Goal: Task Accomplishment & Management: Manage account settings

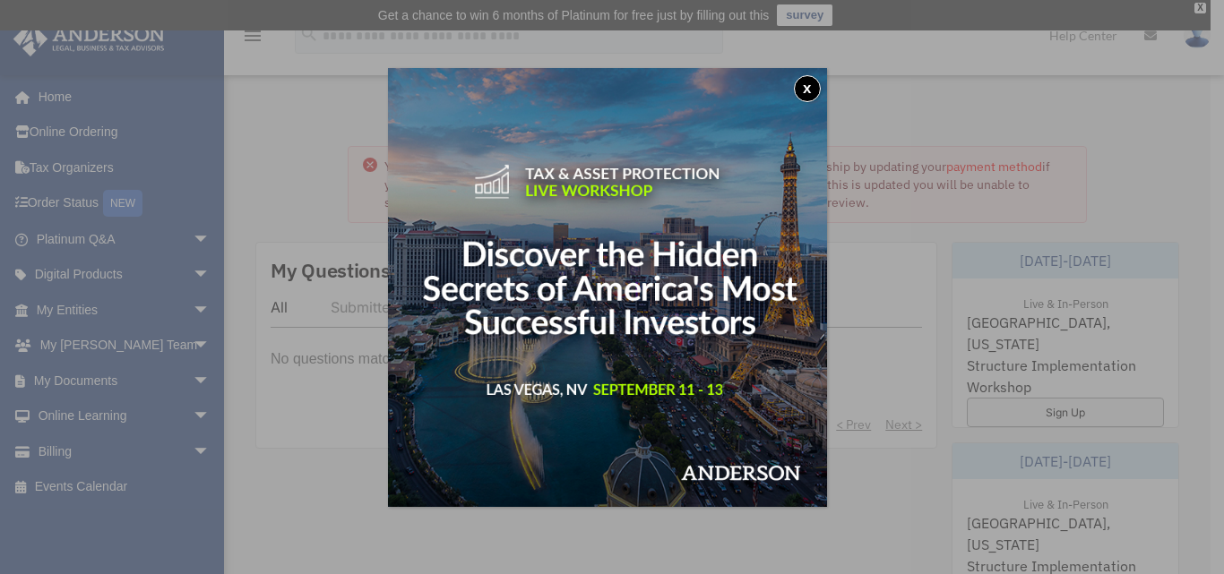
click at [809, 91] on button "x" at bounding box center [807, 88] width 27 height 27
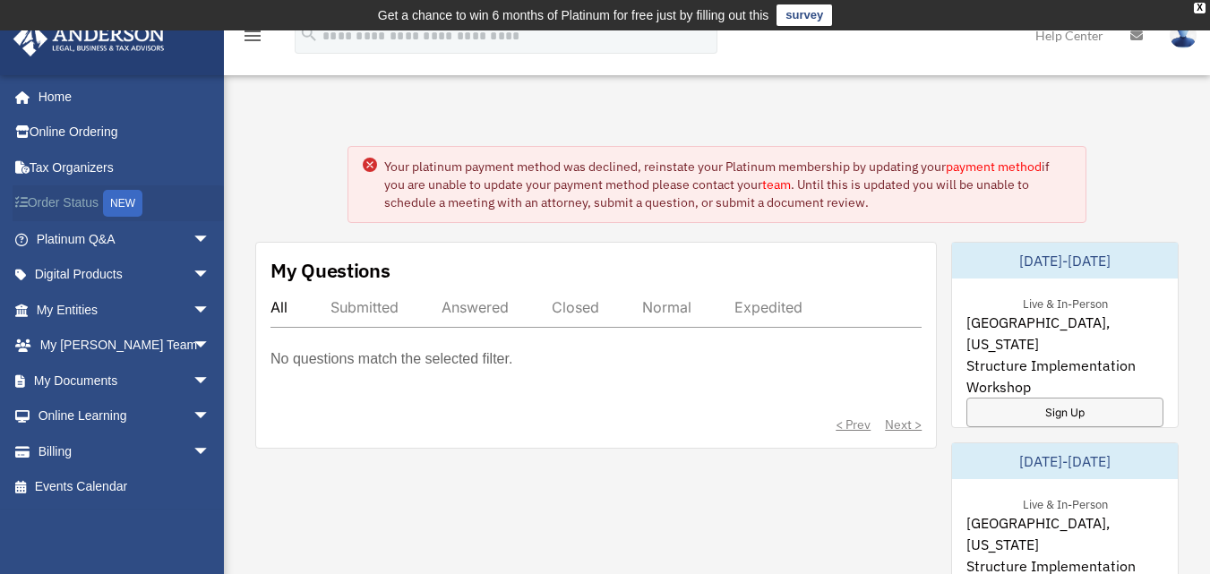
click at [61, 198] on link "Order Status NEW" at bounding box center [125, 203] width 225 height 37
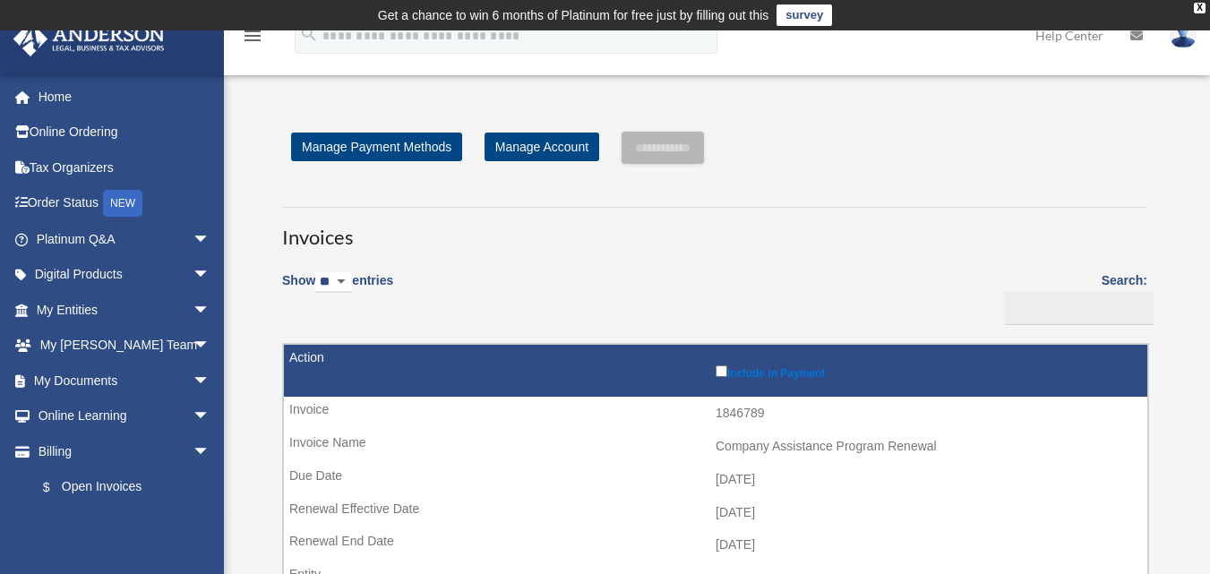
click at [1051, 153] on div "**********" at bounding box center [714, 148] width 865 height 32
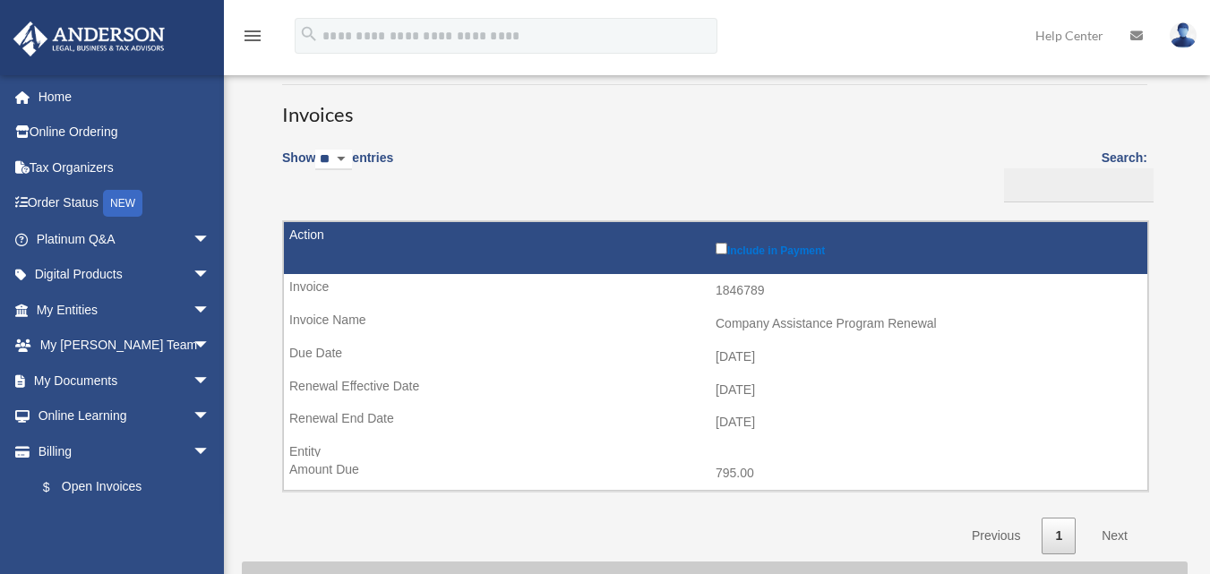
scroll to position [135, 0]
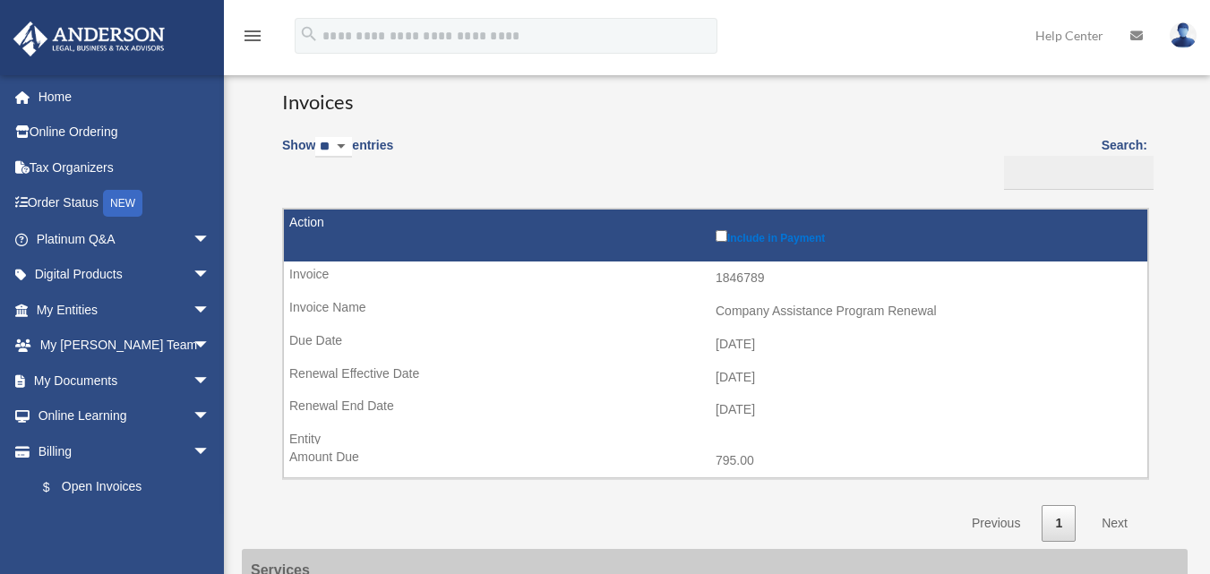
click at [1178, 34] on img at bounding box center [1183, 35] width 27 height 26
click at [253, 39] on icon "menu" at bounding box center [252, 35] width 21 height 21
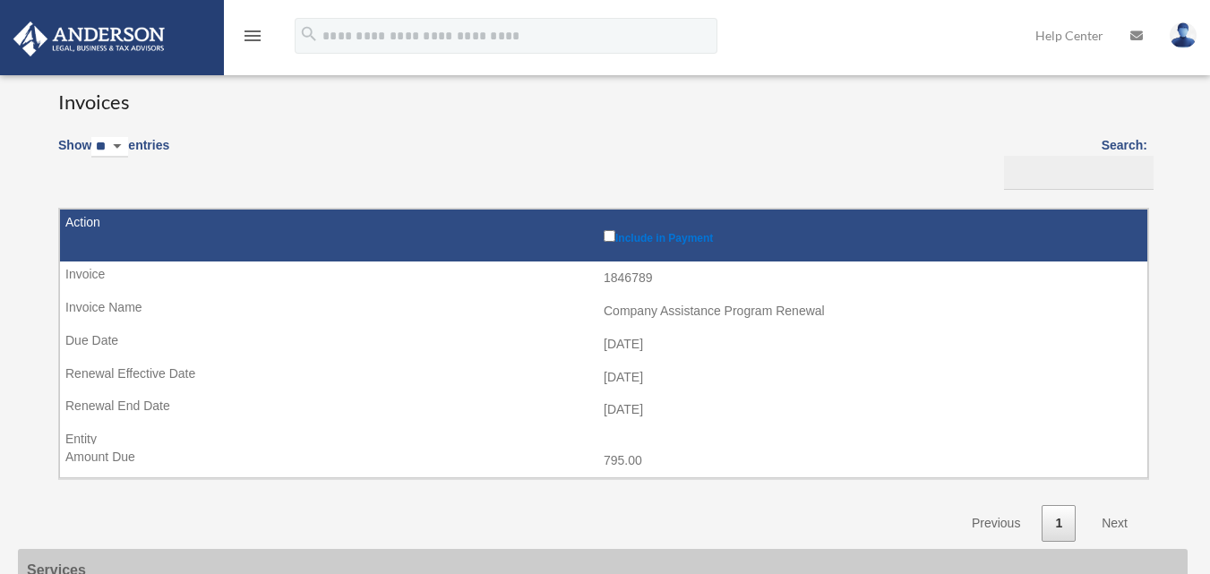
click at [253, 39] on icon "menu" at bounding box center [252, 35] width 21 height 21
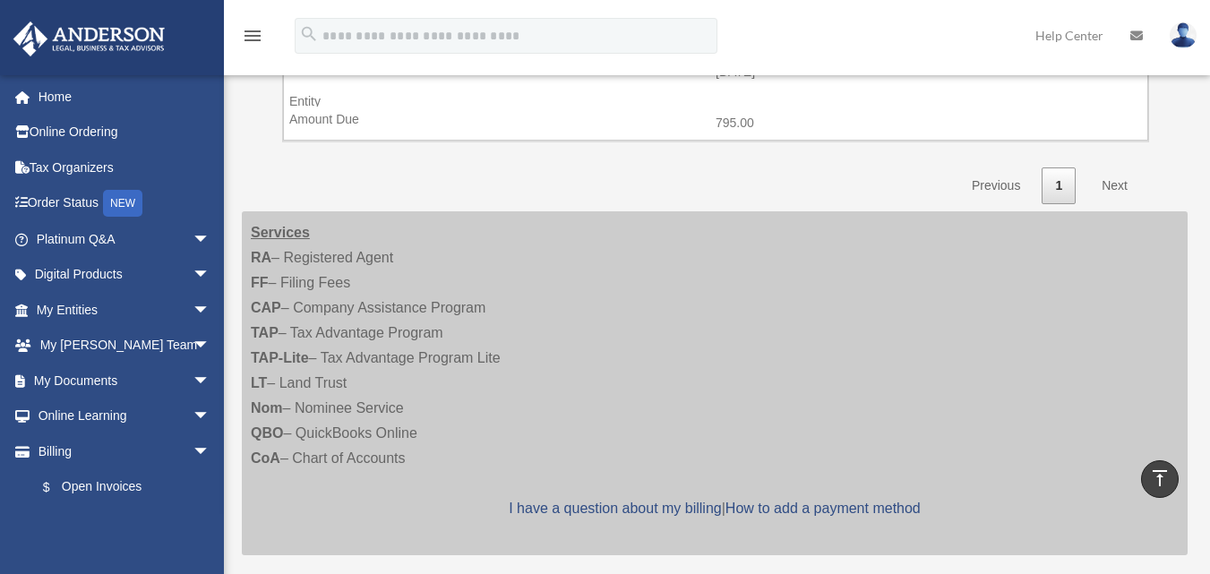
scroll to position [302, 0]
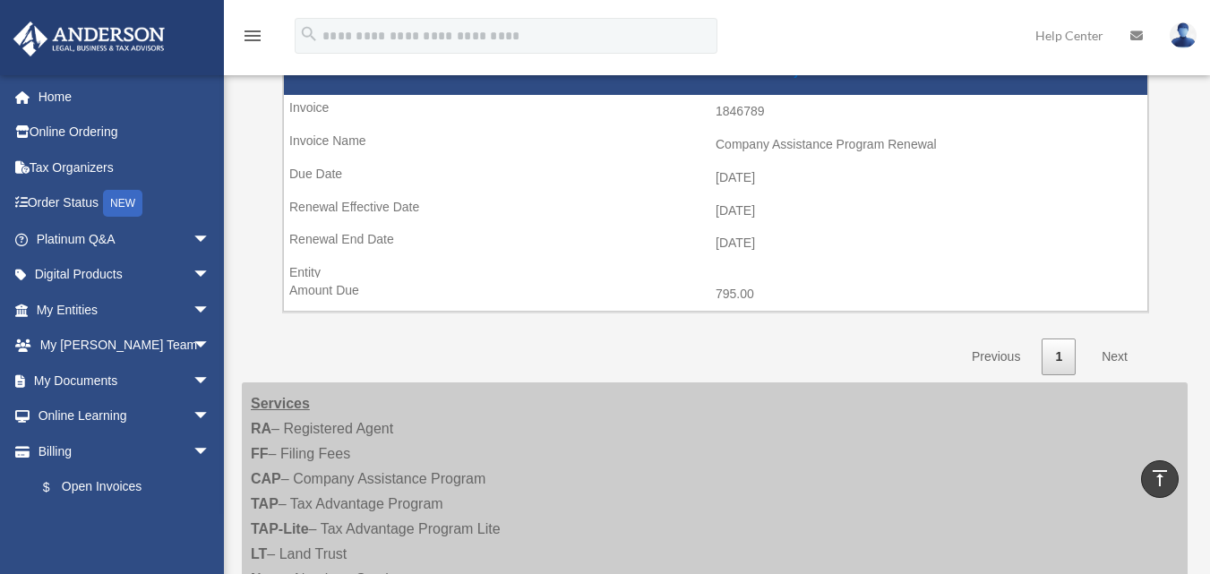
click at [1115, 350] on link "Next" at bounding box center [1114, 357] width 53 height 37
click at [1115, 361] on link "Next" at bounding box center [1114, 357] width 53 height 37
click at [1116, 355] on link "Next" at bounding box center [1114, 357] width 53 height 37
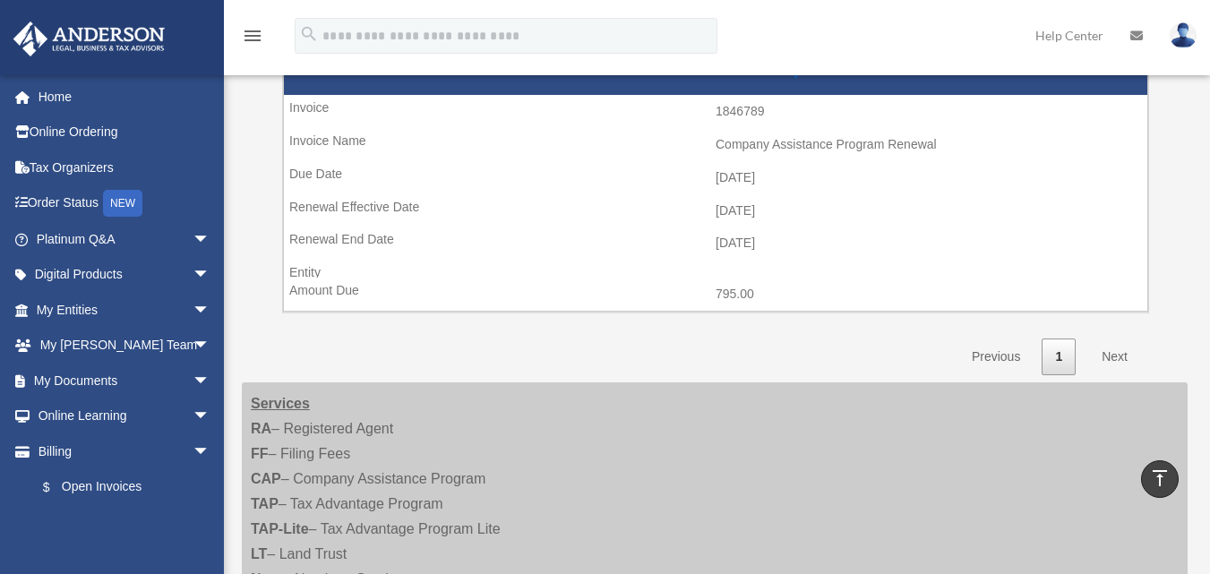
click at [1116, 355] on link "Next" at bounding box center [1114, 357] width 53 height 37
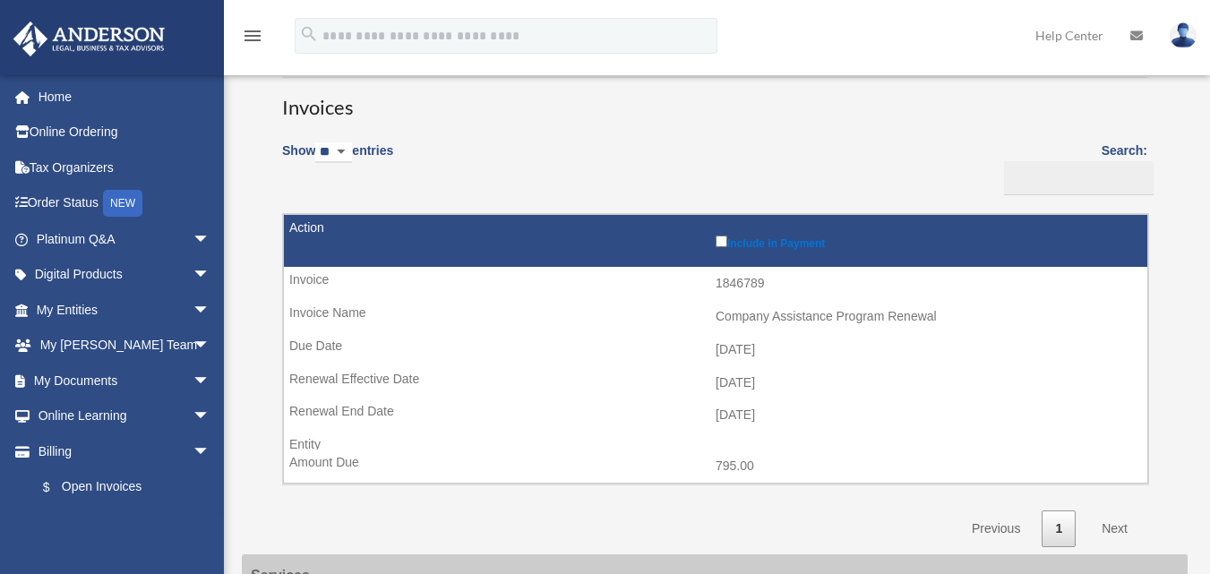
scroll to position [161, 0]
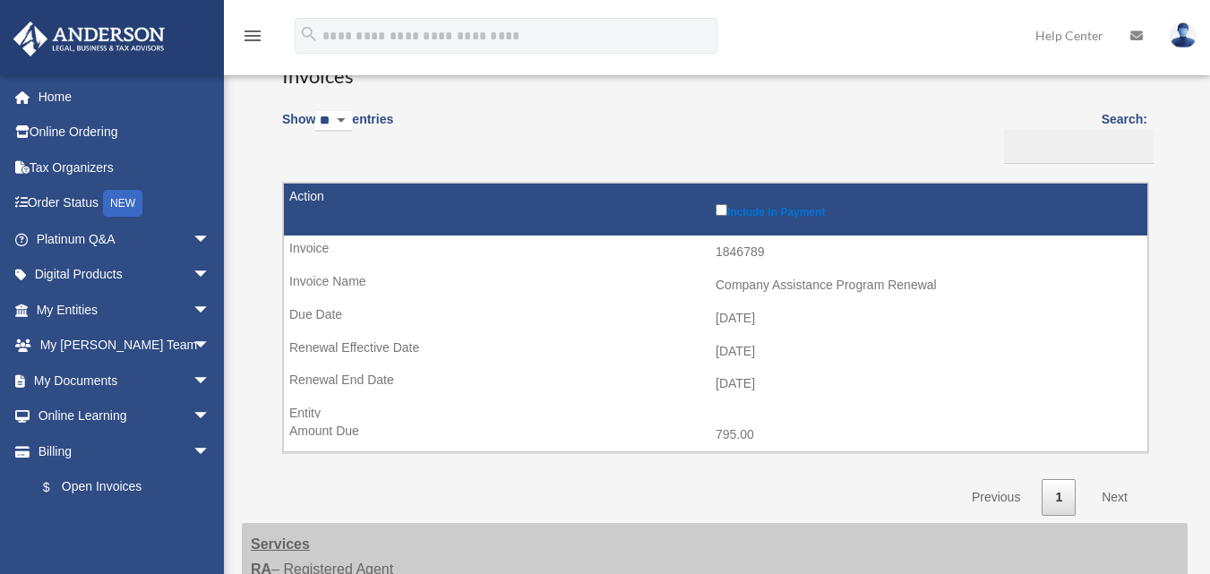
click at [349, 123] on select "** ** ** ***" at bounding box center [333, 121] width 37 height 21
select select "***"
click at [319, 111] on select "** ** ** ***" at bounding box center [333, 121] width 37 height 21
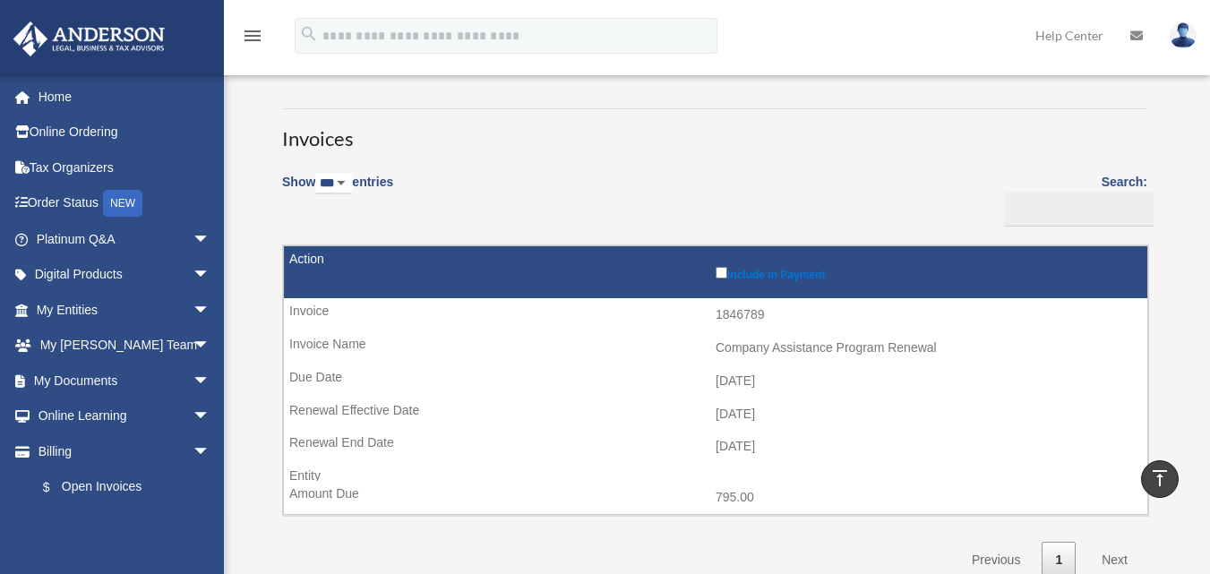
scroll to position [0, 0]
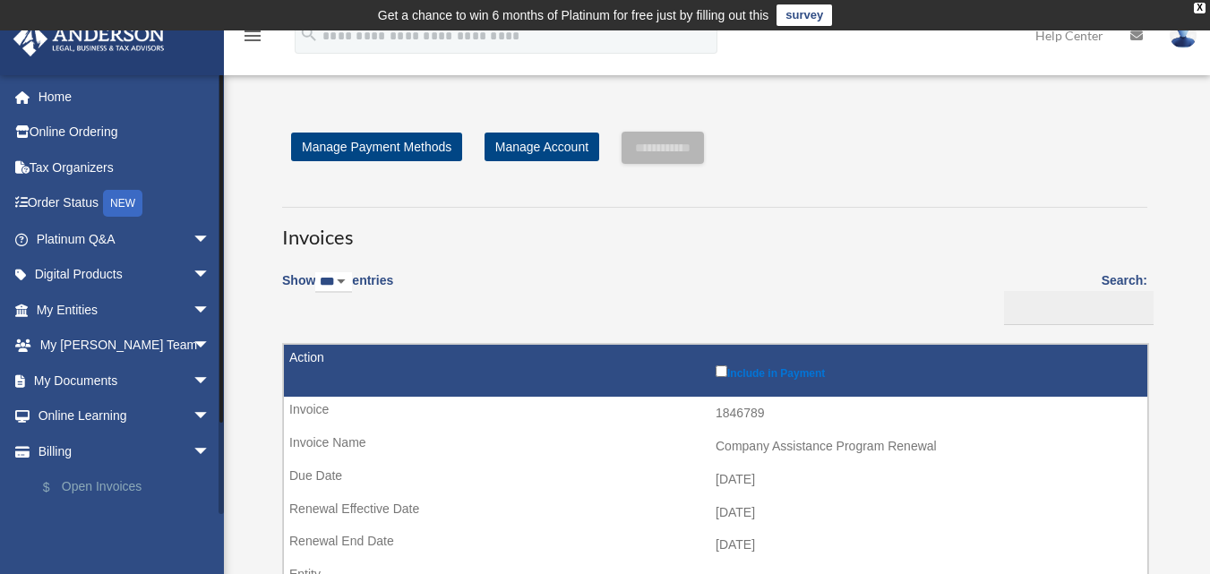
click at [101, 484] on link "$ Open Invoices" at bounding box center [131, 487] width 212 height 37
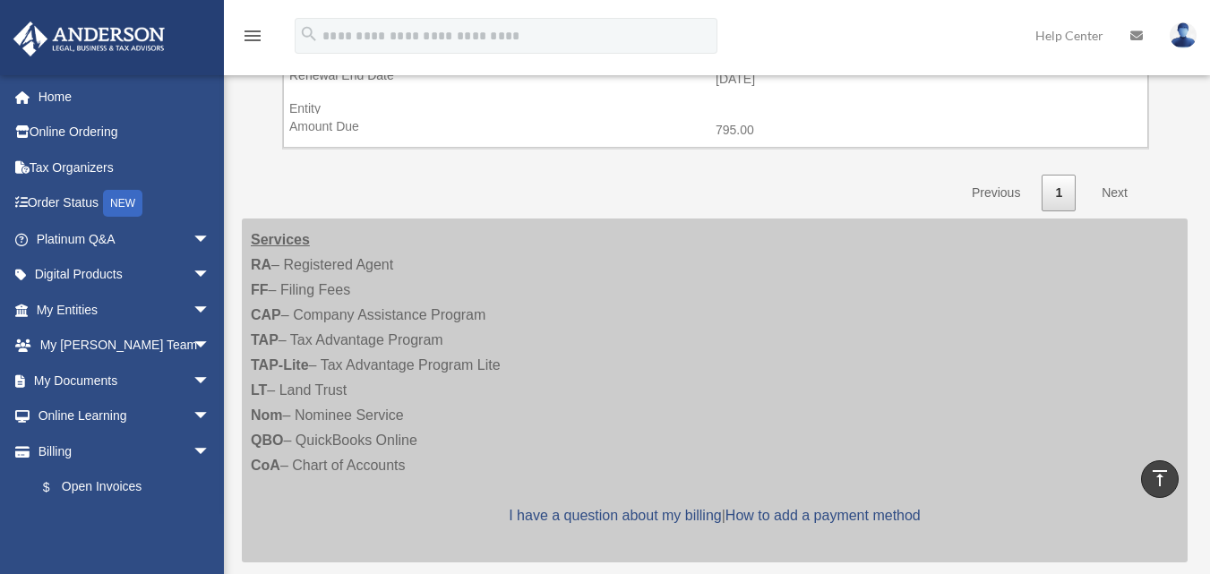
scroll to position [552, 0]
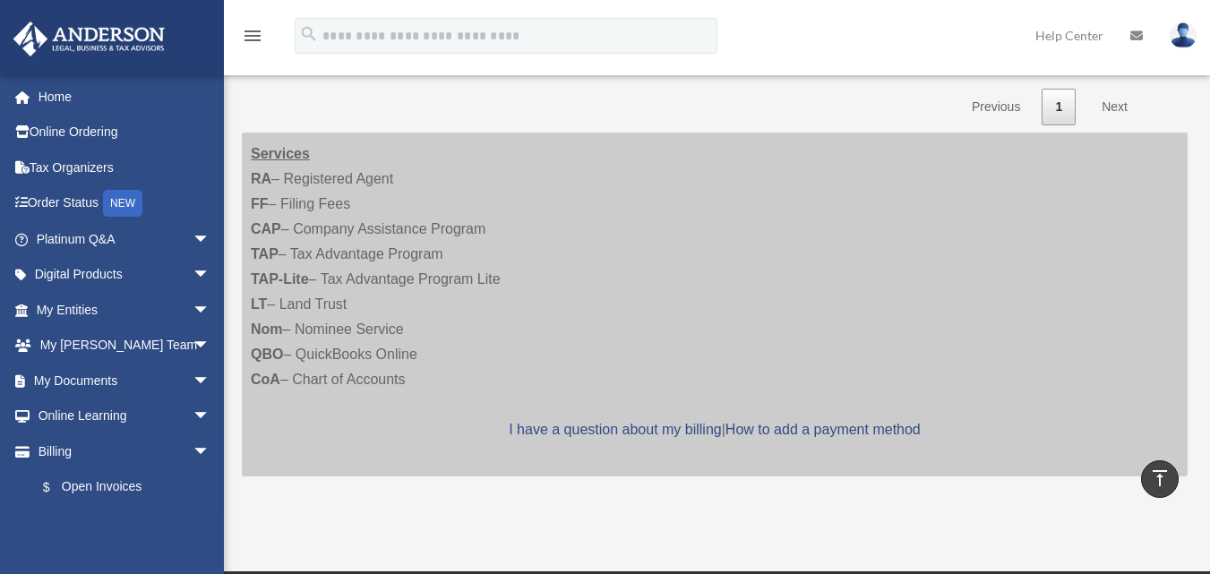
drag, startPoint x: 1186, startPoint y: 397, endPoint x: 1217, endPoint y: 394, distance: 31.5
click at [1209, 394] on html "X Get a chance to win 6 months of Platinum for free just by filling out this su…" at bounding box center [605, 177] width 1210 height 1459
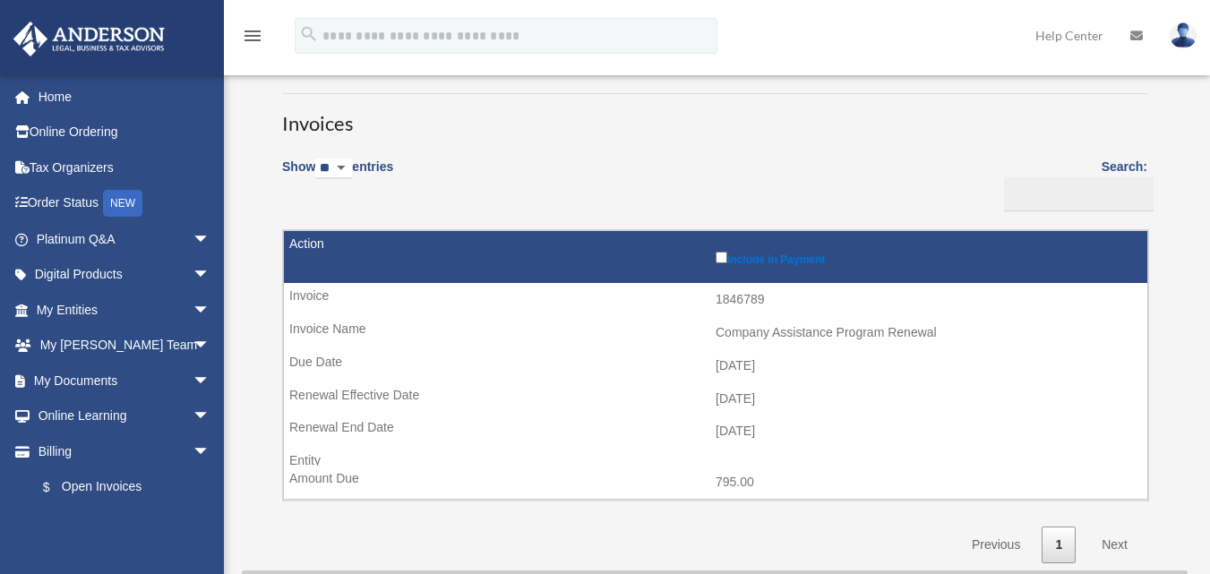
scroll to position [0, 0]
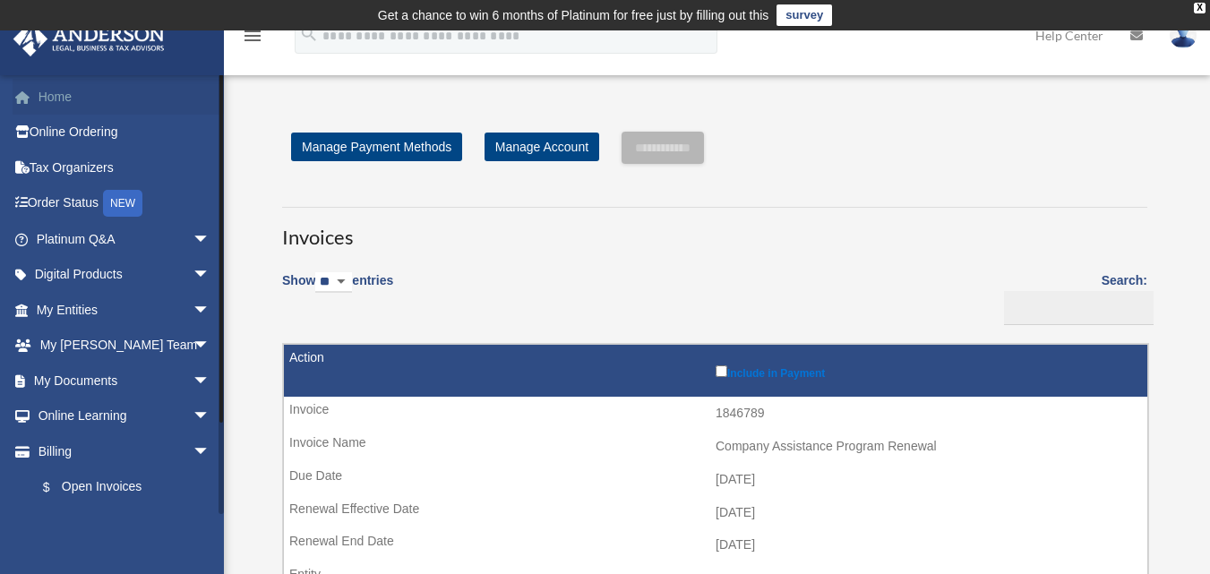
click at [47, 90] on link "Home" at bounding box center [125, 97] width 225 height 36
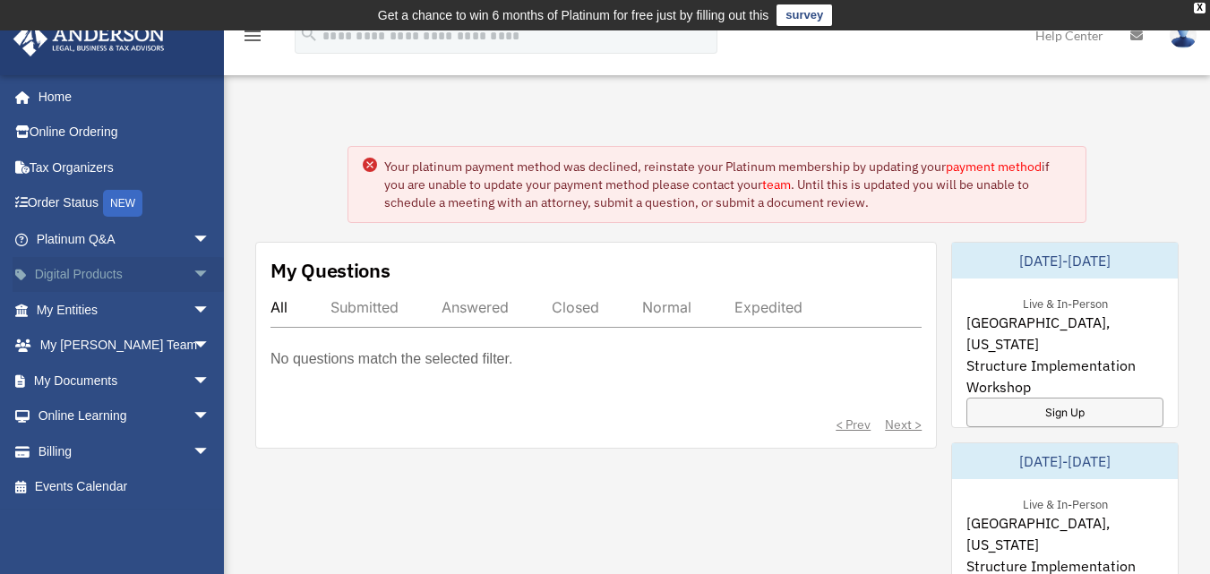
click at [193, 267] on span "arrow_drop_down" at bounding box center [211, 275] width 36 height 37
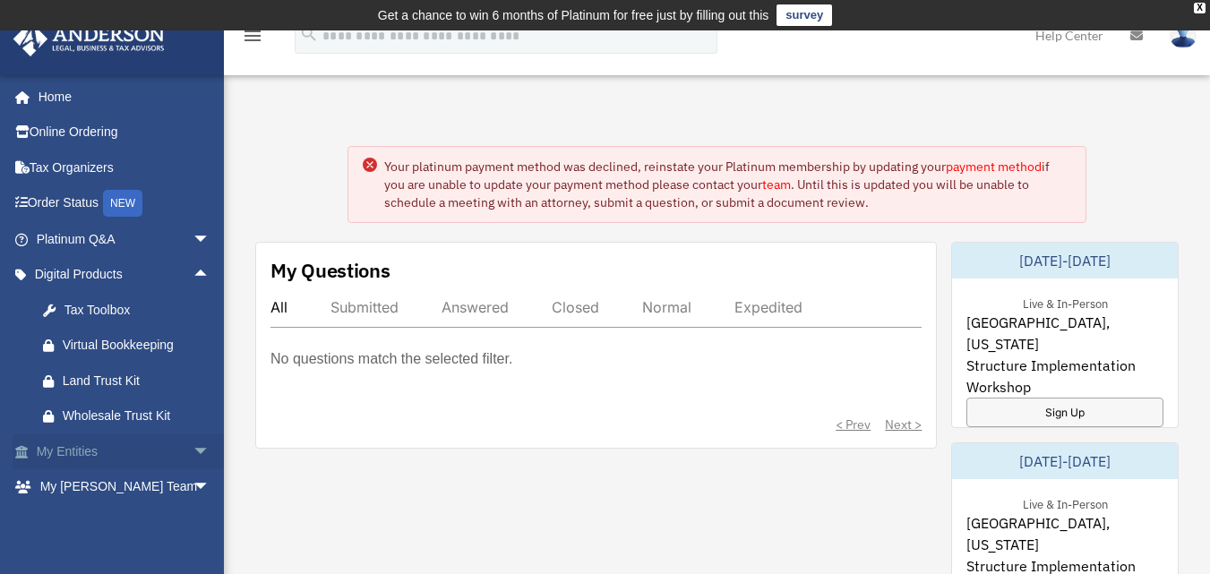
click at [193, 446] on span "arrow_drop_down" at bounding box center [211, 452] width 36 height 37
click at [115, 486] on link "Overview" at bounding box center [131, 487] width 212 height 36
click at [193, 275] on span "arrow_drop_up" at bounding box center [211, 275] width 36 height 37
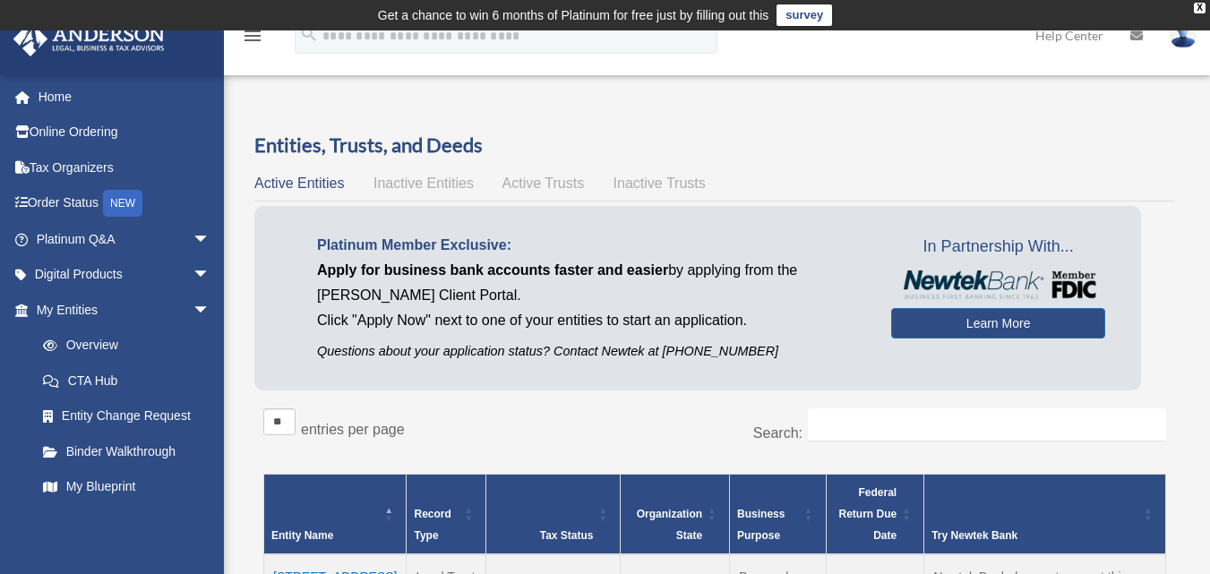
click at [416, 182] on span "Inactive Entities" at bounding box center [424, 183] width 100 height 15
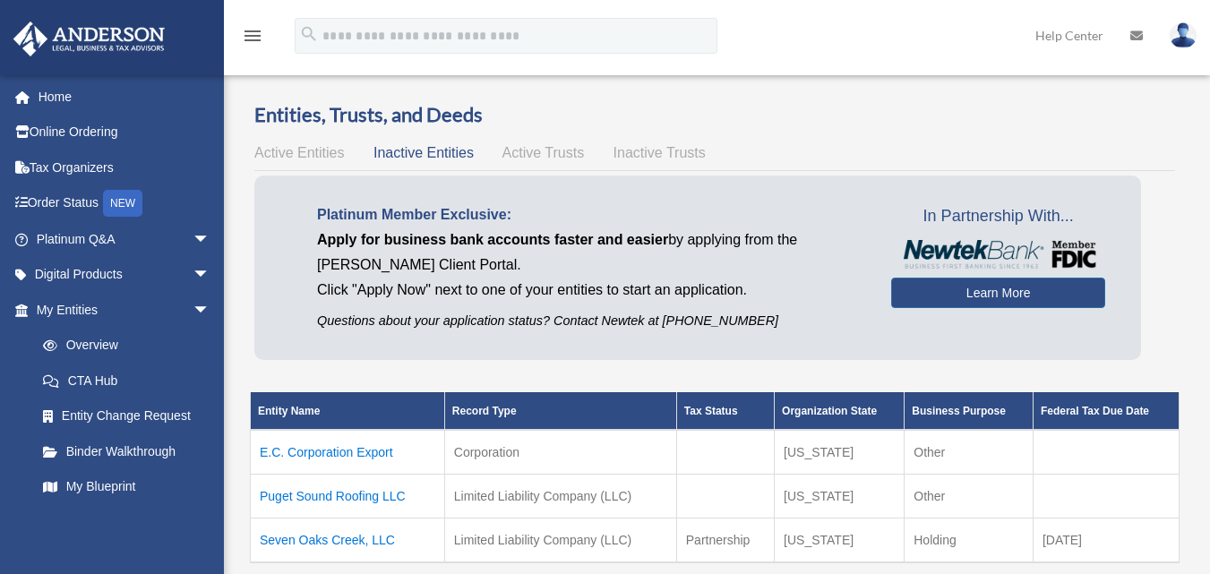
scroll to position [25, 0]
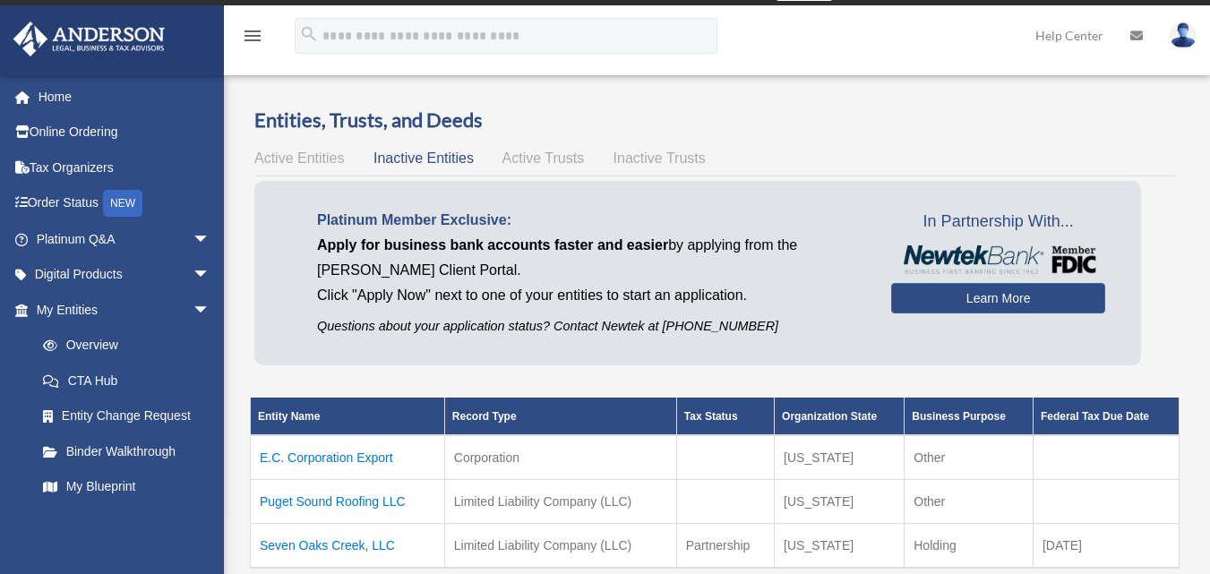
click at [567, 159] on span "Active Trusts" at bounding box center [544, 157] width 82 height 15
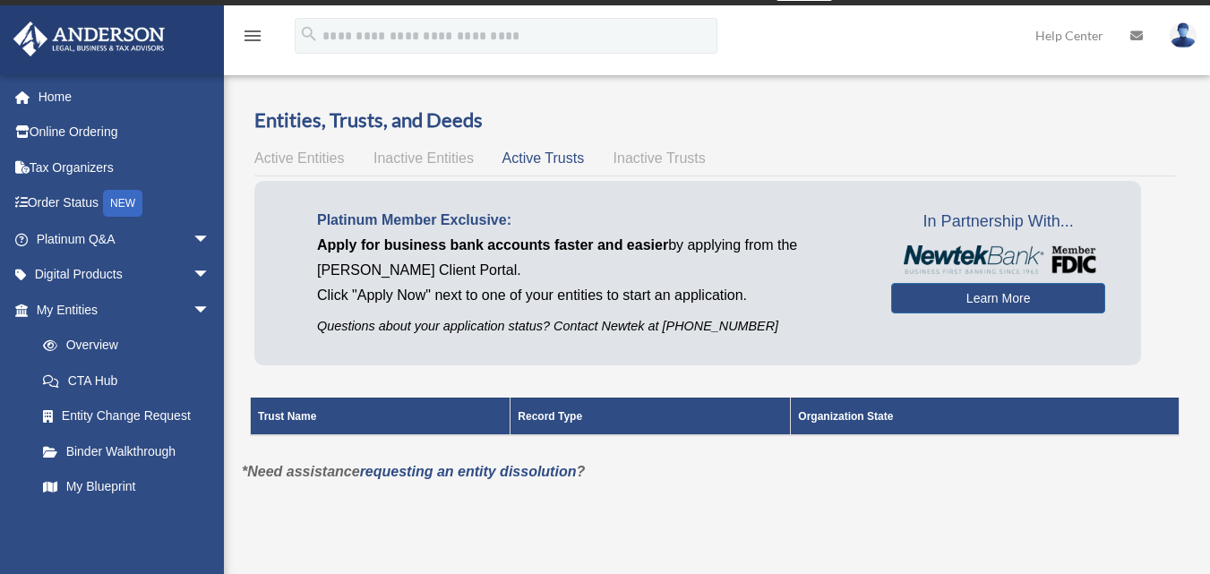
click at [651, 154] on span "Inactive Trusts" at bounding box center [660, 157] width 92 height 15
click at [563, 160] on span "Active Trusts" at bounding box center [544, 157] width 82 height 15
click at [626, 158] on span "Inactive Trusts" at bounding box center [660, 157] width 92 height 15
click at [549, 158] on span "Active Trusts" at bounding box center [544, 157] width 82 height 15
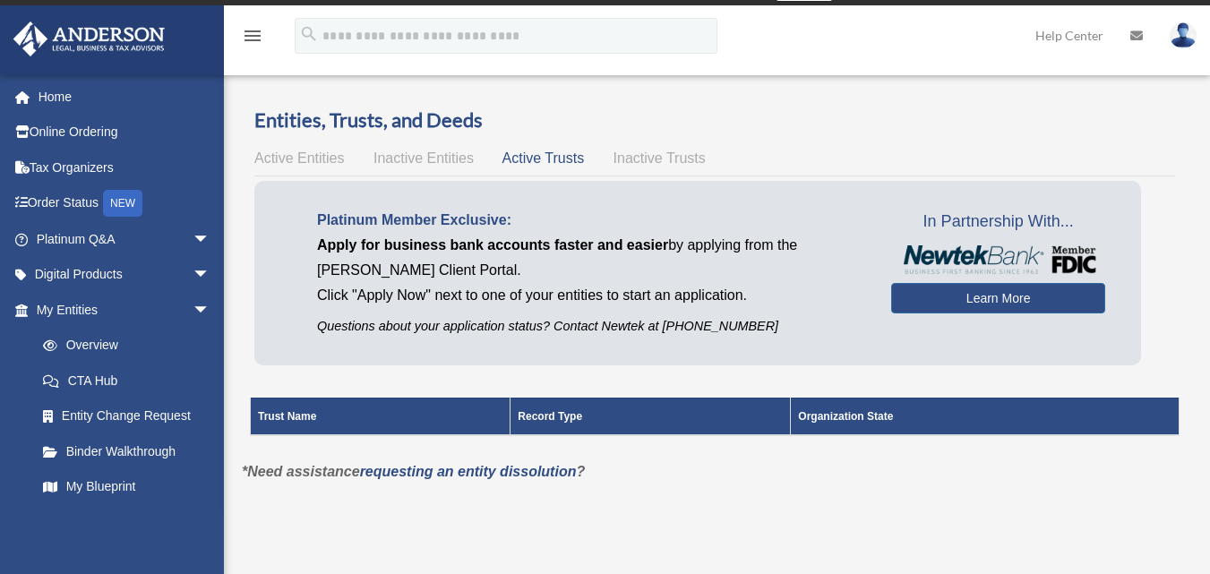
click at [434, 157] on span "Inactive Entities" at bounding box center [424, 157] width 100 height 15
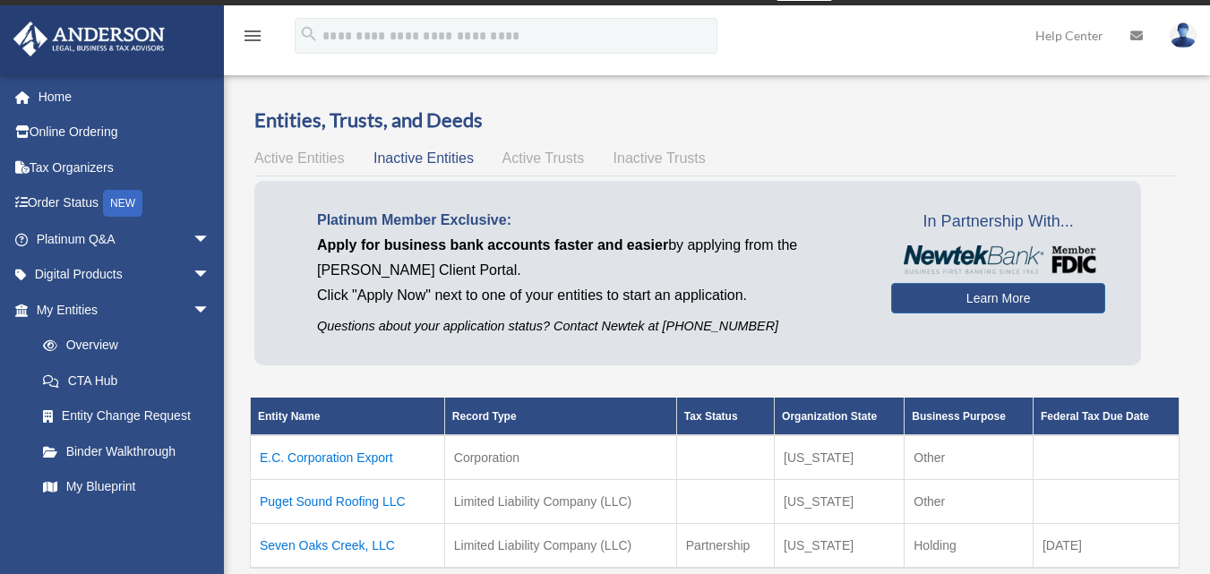
click at [331, 154] on span "Active Entities" at bounding box center [299, 157] width 90 height 15
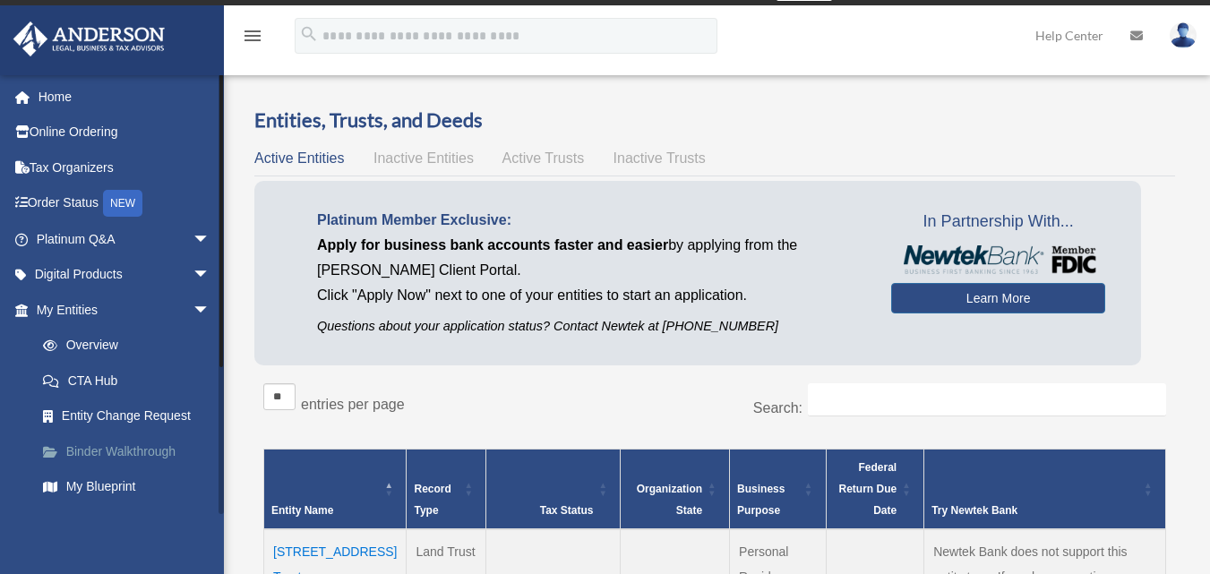
click at [155, 446] on link "Binder Walkthrough" at bounding box center [131, 452] width 212 height 36
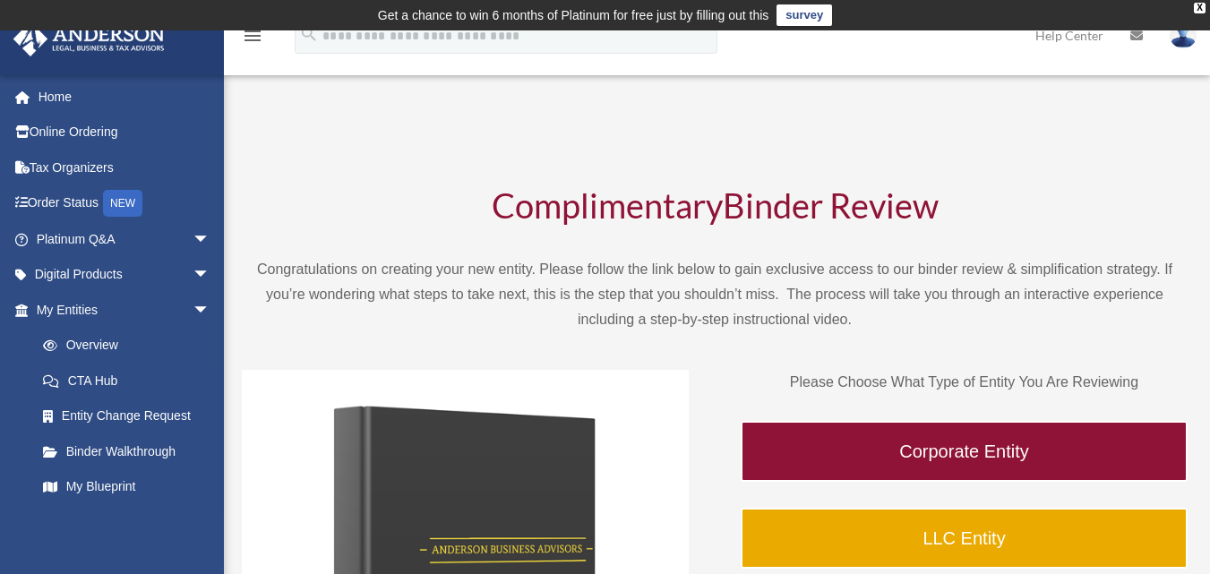
click at [853, 201] on span "Binder Review" at bounding box center [831, 205] width 216 height 41
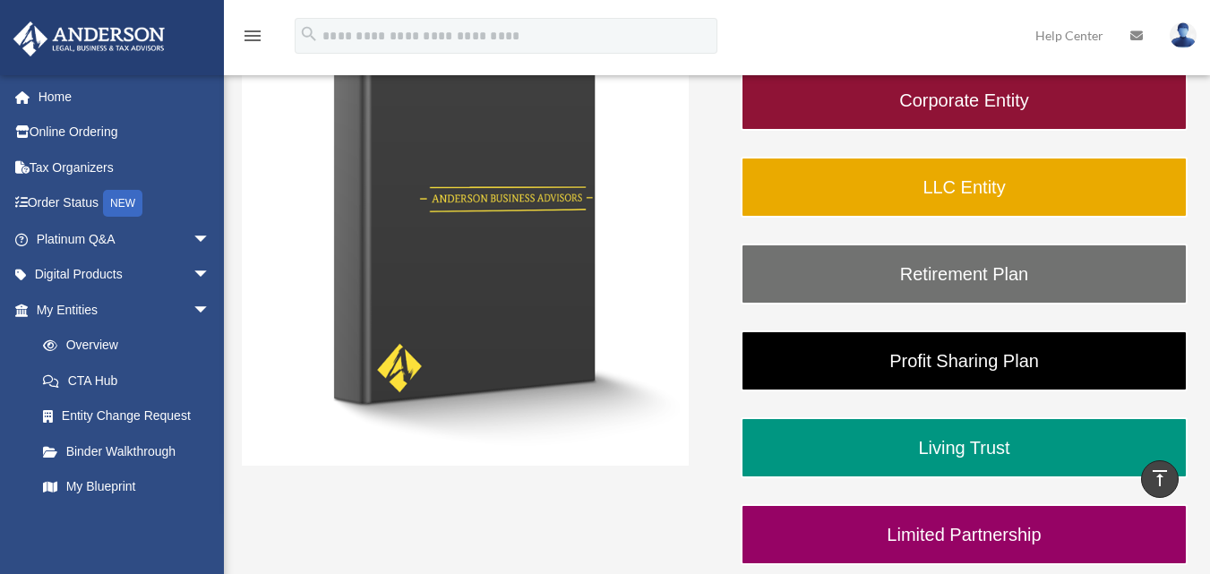
scroll to position [342, 0]
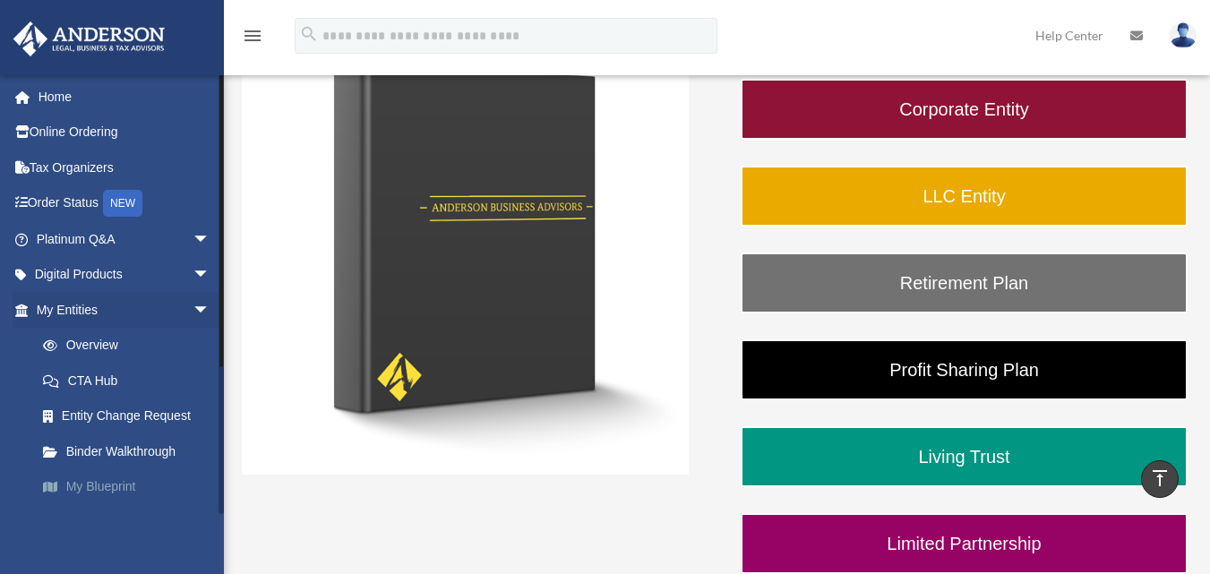
click at [123, 487] on link "My Blueprint" at bounding box center [131, 487] width 212 height 36
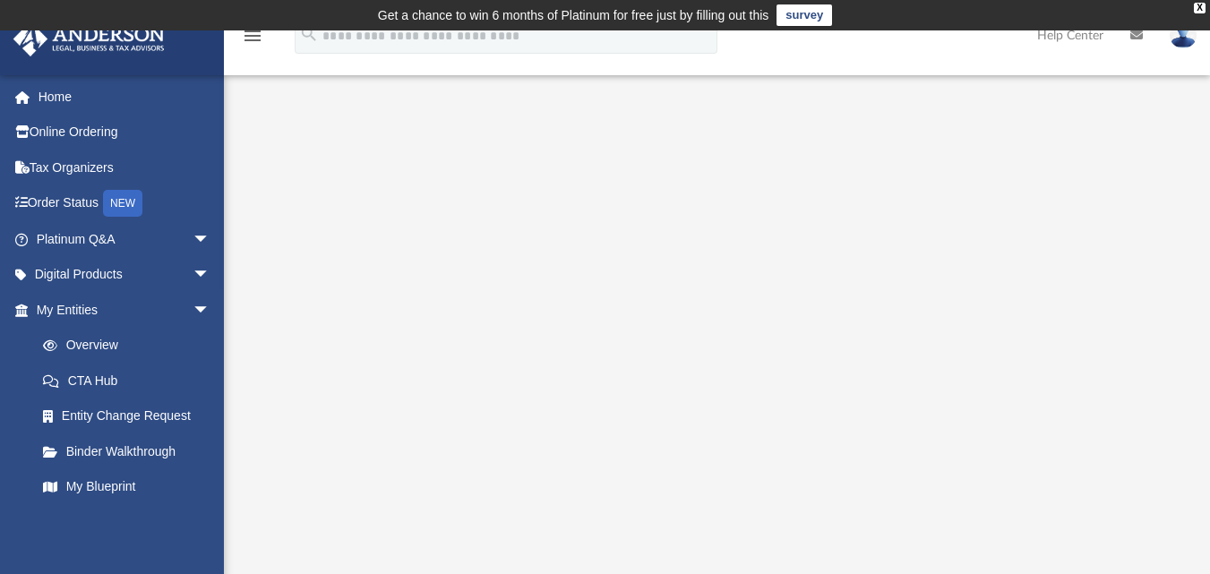
click at [1190, 45] on img at bounding box center [1183, 35] width 27 height 26
click at [1181, 36] on img at bounding box center [1183, 35] width 27 height 26
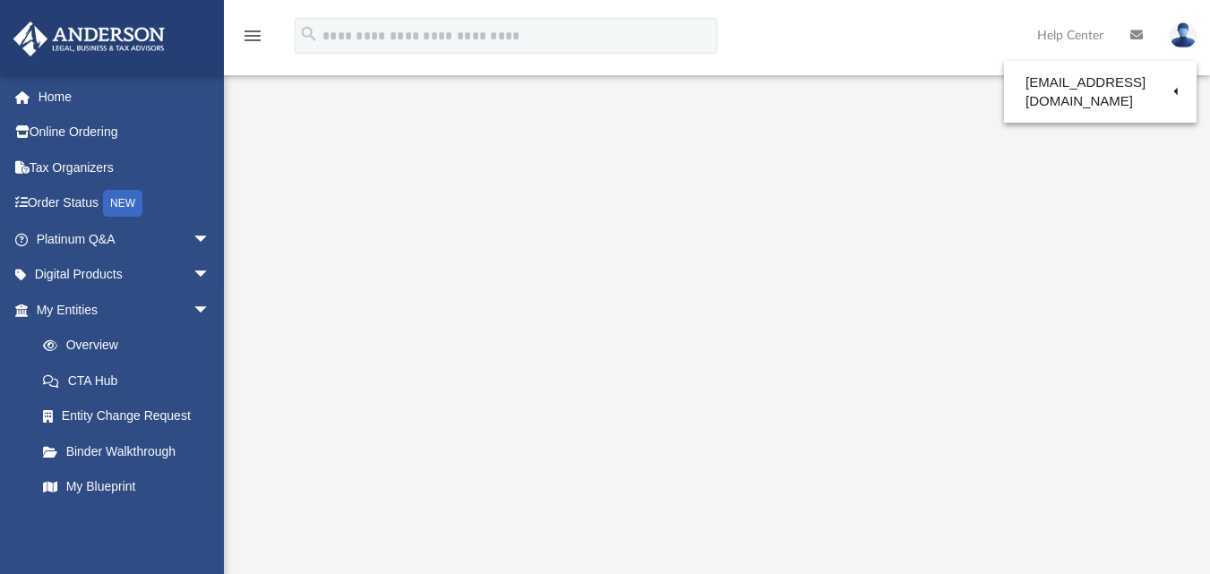
scroll to position [37, 0]
click at [88, 168] on link "Tax Organizers" at bounding box center [125, 168] width 225 height 36
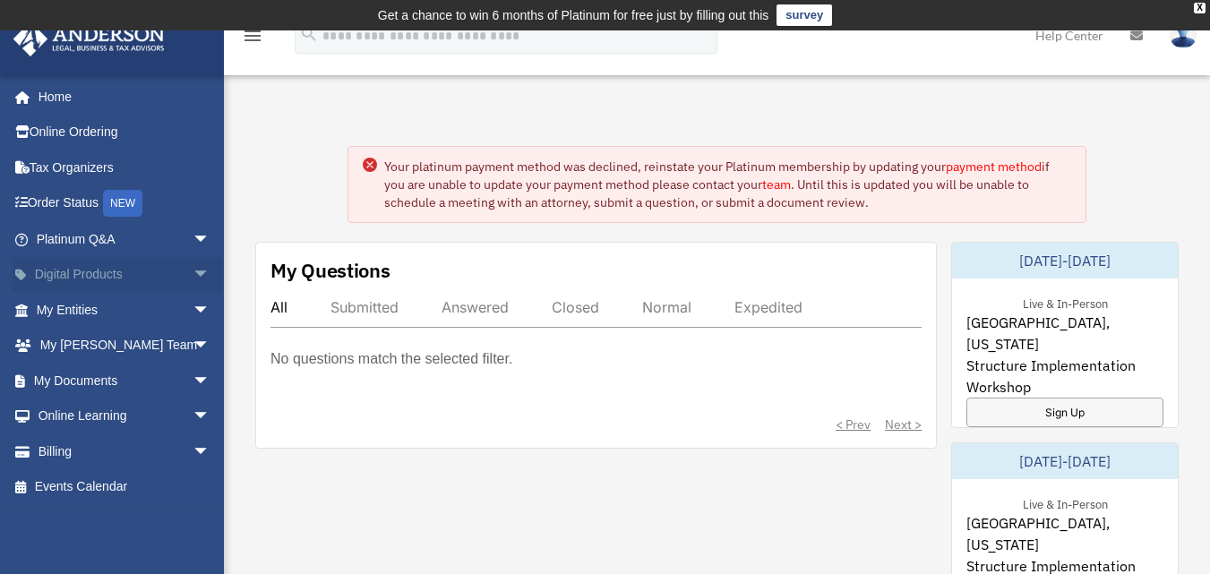
click at [193, 275] on span "arrow_drop_down" at bounding box center [211, 275] width 36 height 37
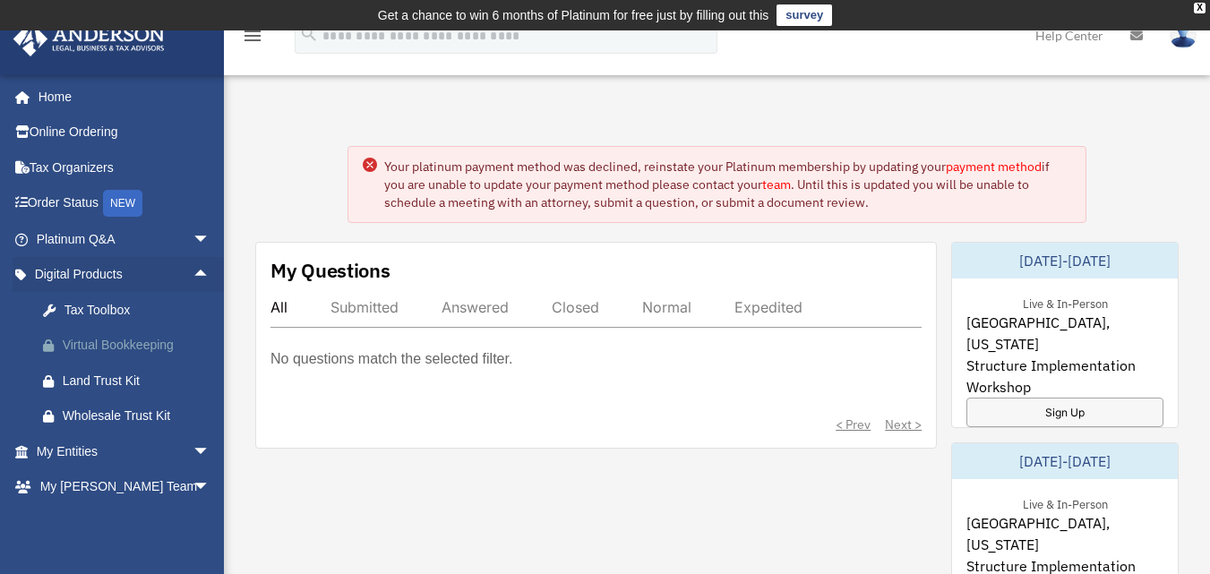
click at [154, 348] on div "Virtual Bookkeeping" at bounding box center [139, 345] width 152 height 22
click at [193, 268] on span "arrow_drop_up" at bounding box center [211, 275] width 36 height 37
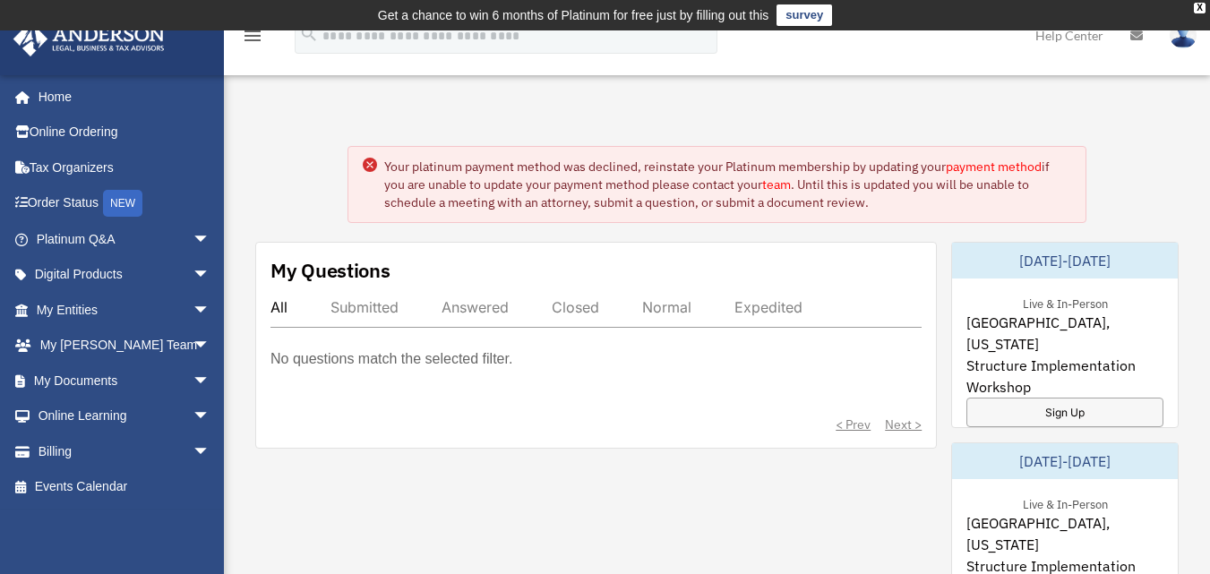
click at [1087, 32] on link "Help Center" at bounding box center [1069, 35] width 95 height 71
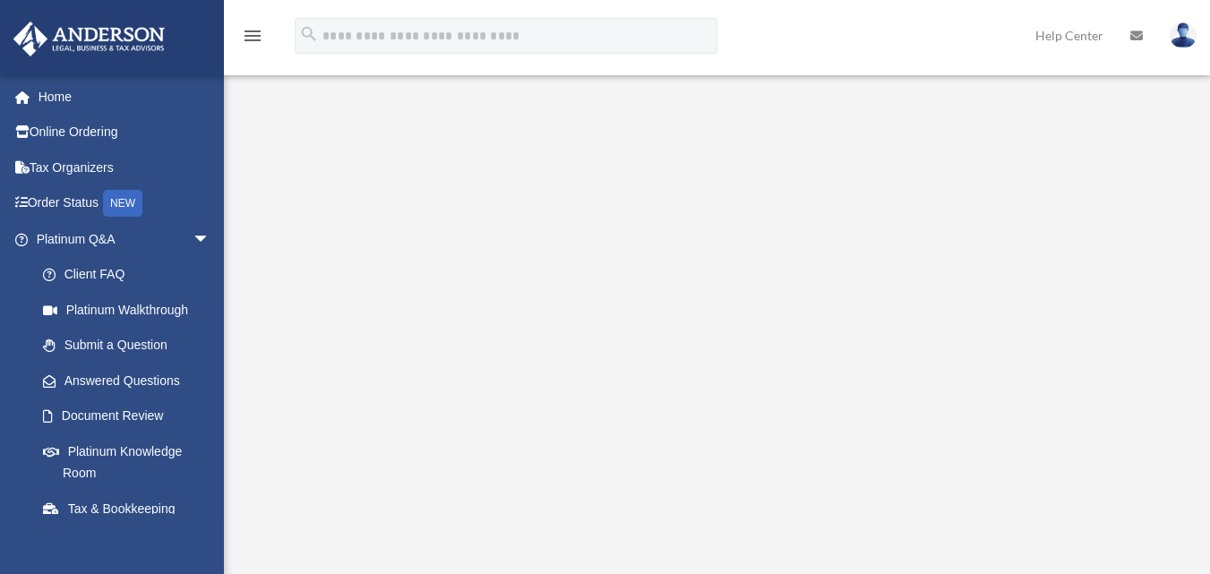
scroll to position [224, 0]
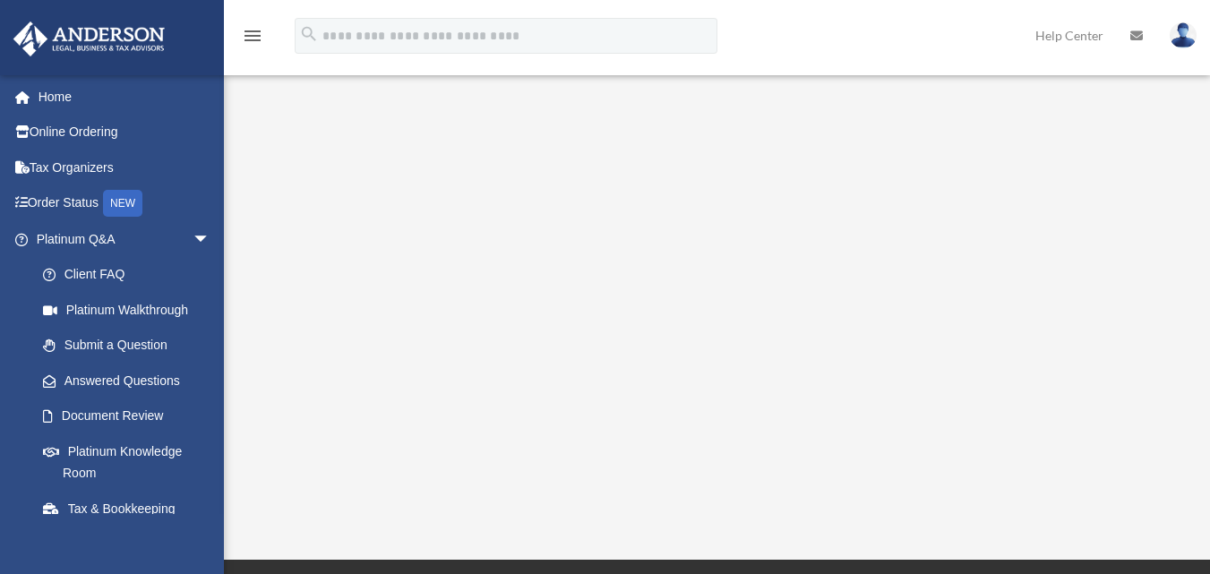
click at [1192, 25] on img at bounding box center [1183, 35] width 27 height 26
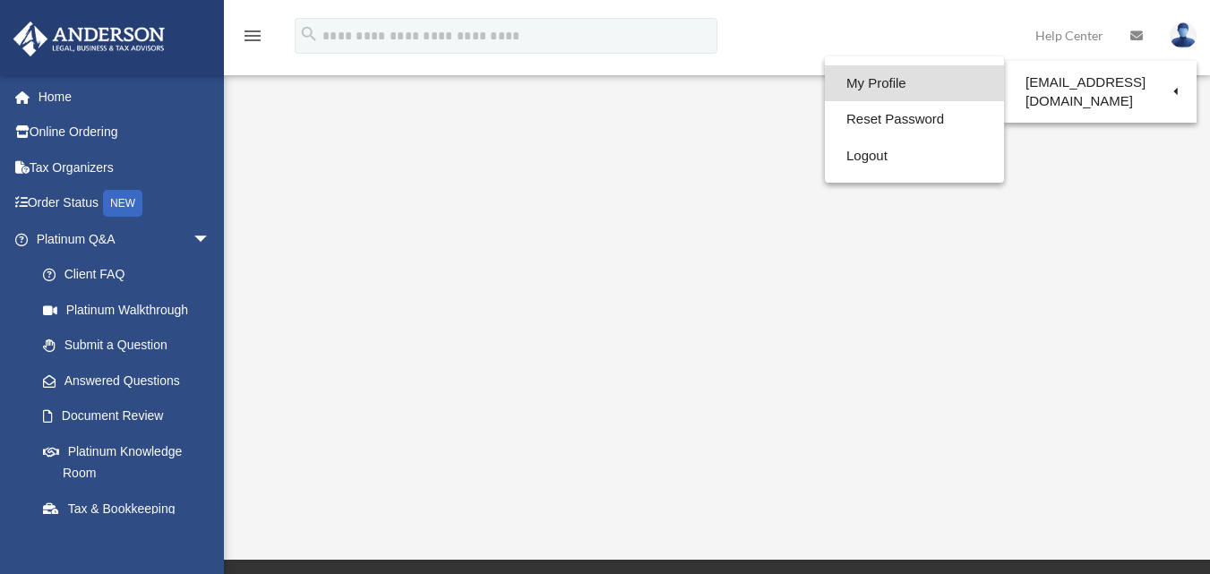
click at [825, 87] on link "My Profile" at bounding box center [914, 83] width 179 height 37
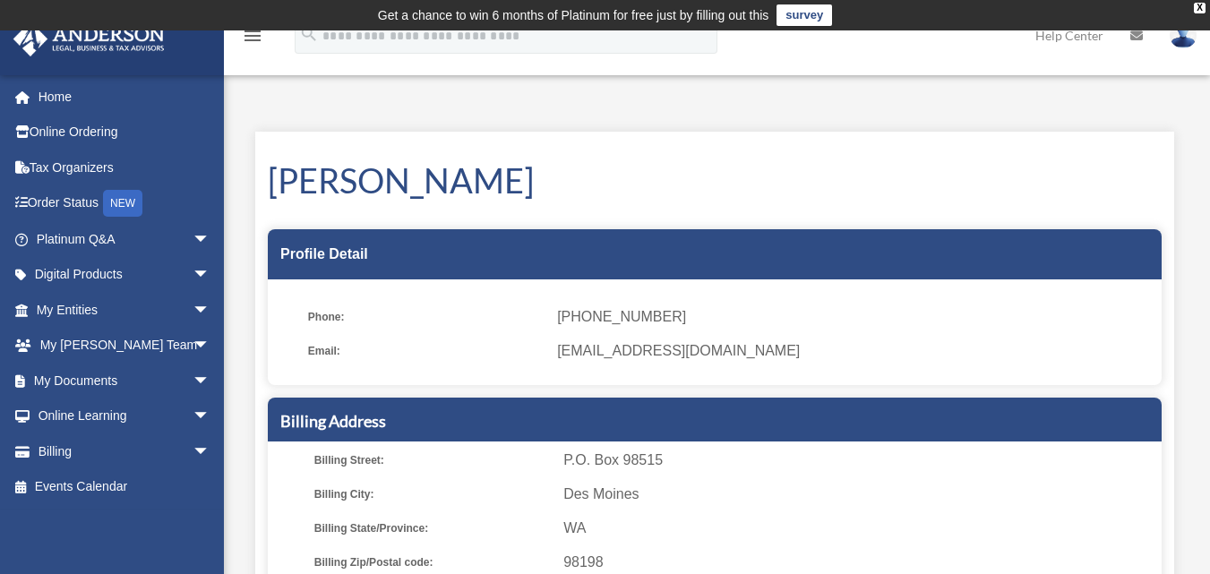
click at [1176, 39] on img at bounding box center [1183, 35] width 27 height 26
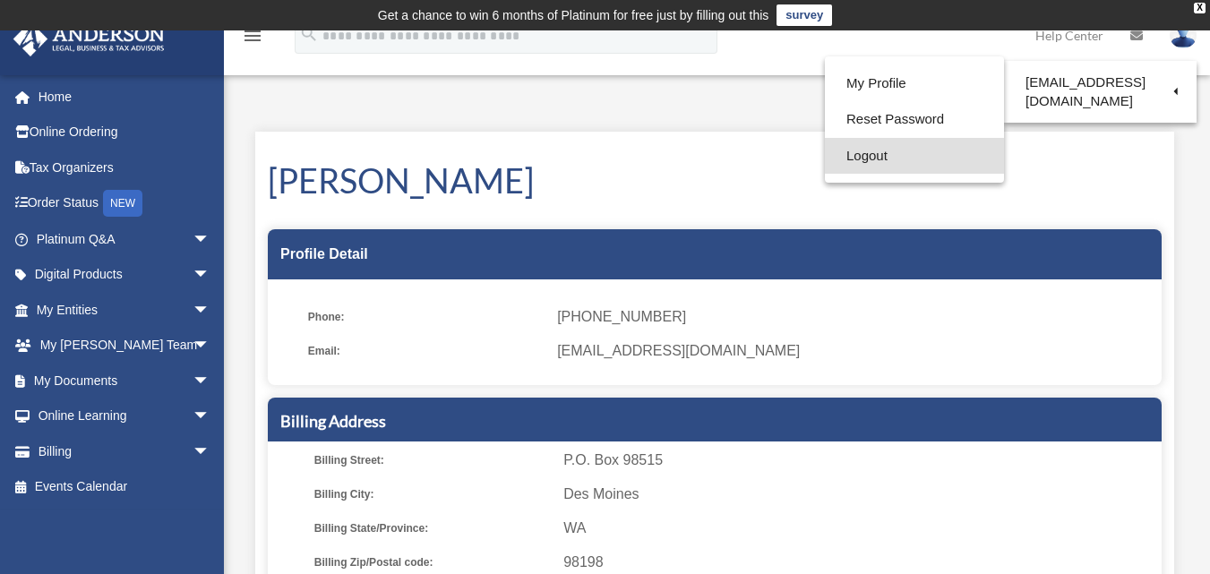
click at [855, 151] on link "Logout" at bounding box center [914, 156] width 179 height 37
